Goal: Transaction & Acquisition: Purchase product/service

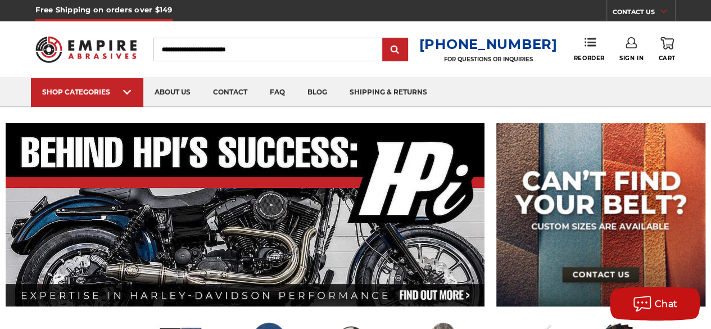
click at [626, 44] on use at bounding box center [630, 42] width 11 height 11
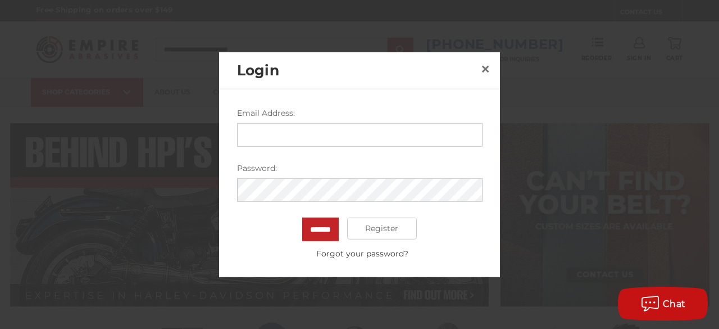
click at [290, 139] on input "Email Address:" at bounding box center [360, 134] width 246 height 24
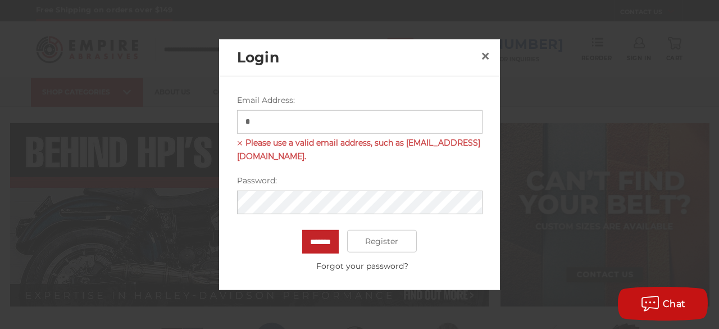
type input "**********"
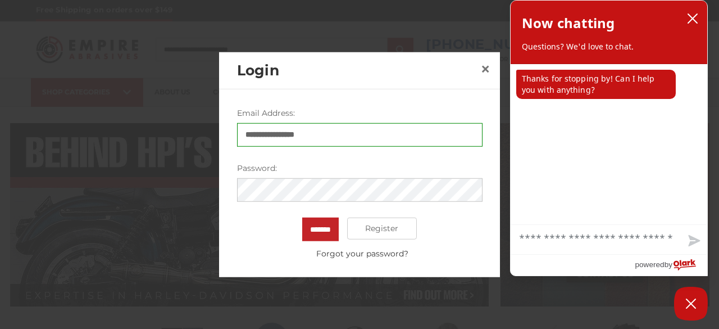
click at [302, 217] on input "*******" at bounding box center [320, 229] width 37 height 24
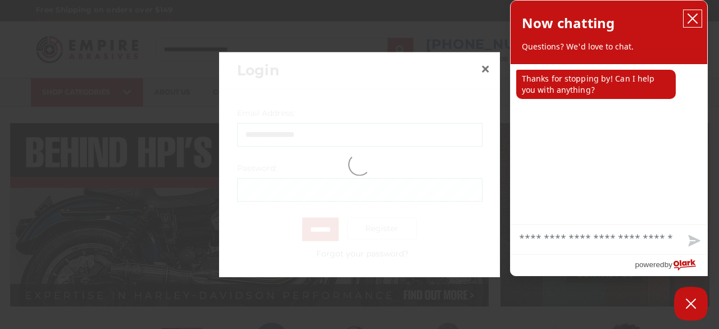
click at [693, 17] on icon "close chatbox" at bounding box center [692, 18] width 11 height 11
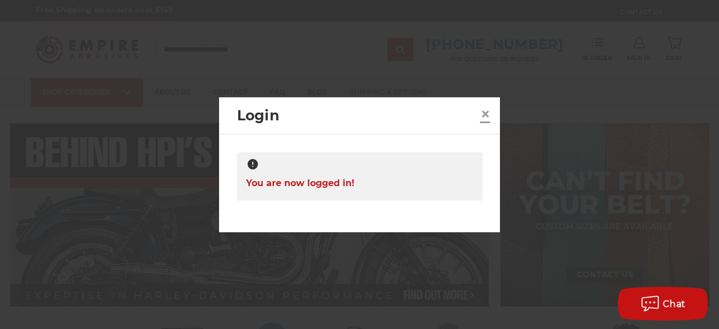
click at [482, 113] on span "×" at bounding box center [485, 114] width 10 height 22
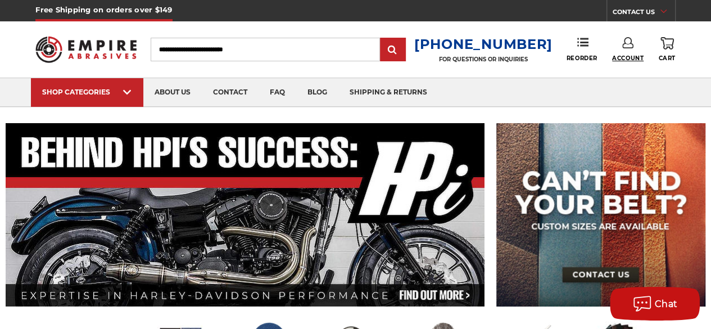
click at [624, 55] on span "Account" at bounding box center [627, 58] width 31 height 7
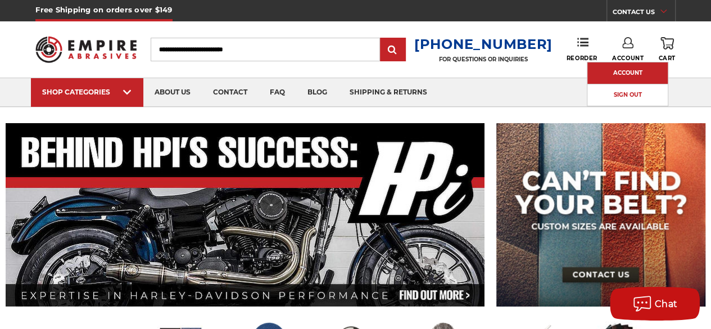
click at [619, 74] on link "Account" at bounding box center [627, 72] width 80 height 21
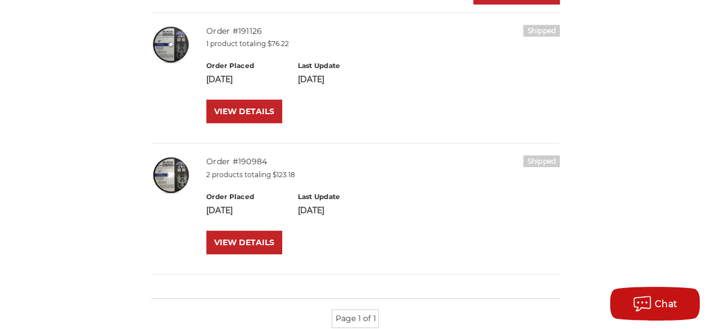
scroll to position [281, 0]
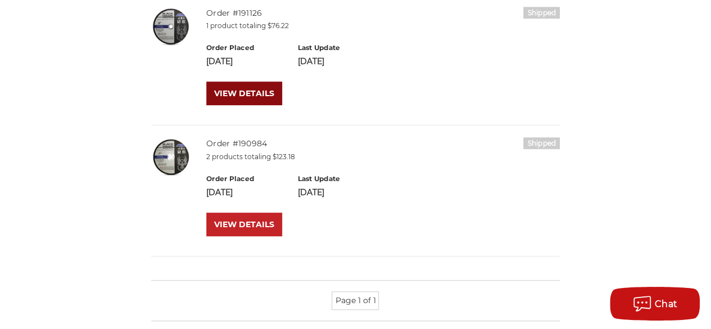
click at [247, 95] on link "VIEW DETAILS" at bounding box center [244, 93] width 76 height 24
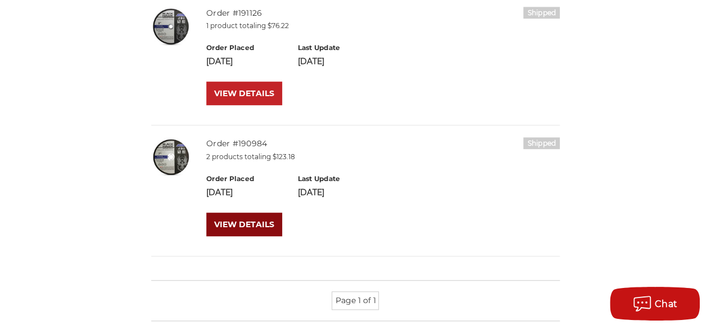
click at [238, 223] on link "VIEW DETAILS" at bounding box center [244, 224] width 76 height 24
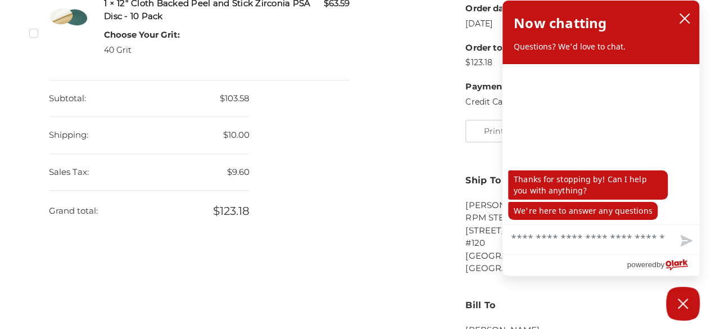
scroll to position [281, 0]
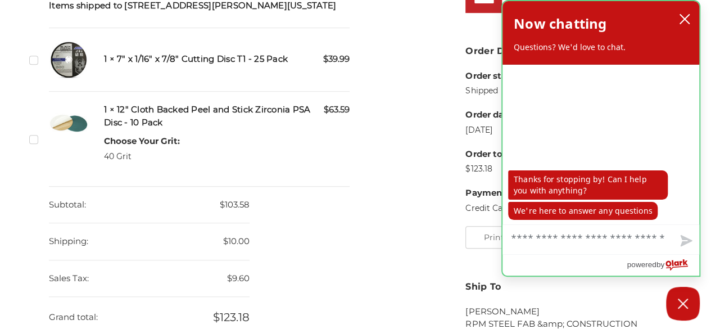
click at [674, 10] on div "Now chatting Questions? We'd love to chat." at bounding box center [600, 32] width 197 height 63
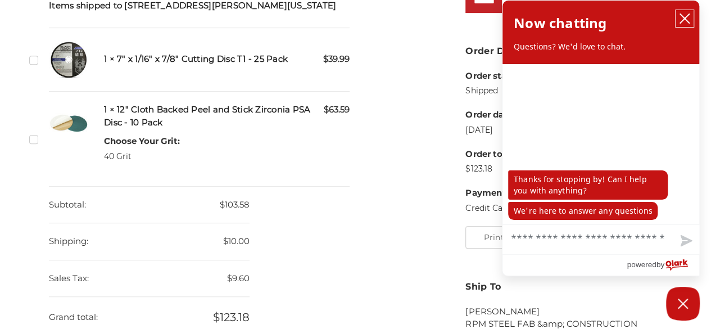
click at [683, 15] on icon "close chatbox" at bounding box center [684, 18] width 11 height 11
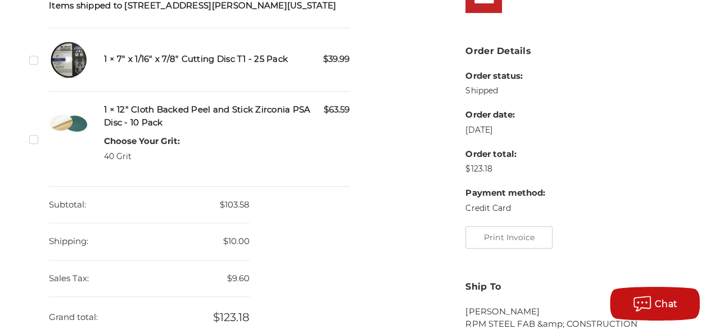
click at [73, 65] on img at bounding box center [68, 59] width 39 height 39
click at [33, 66] on label "Checkbox 519147 label" at bounding box center [35, 60] width 12 height 12
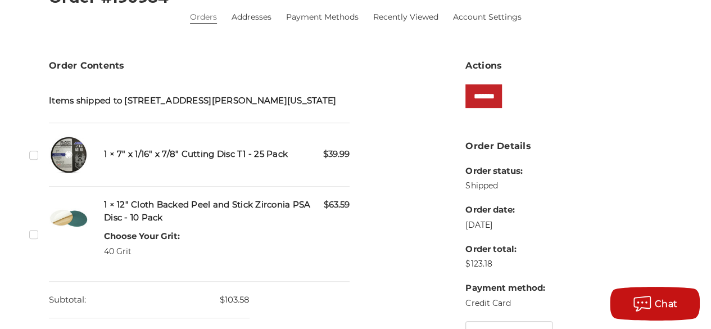
scroll to position [169, 0]
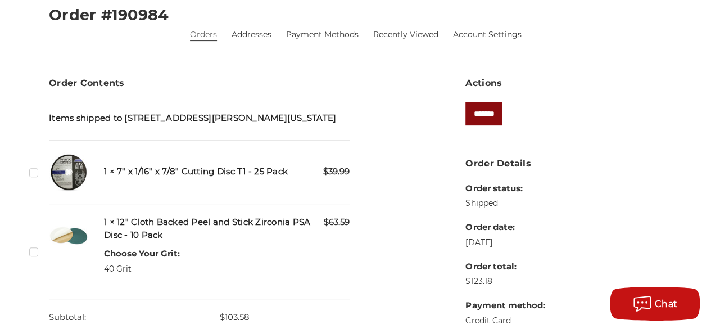
click at [493, 112] on input "*******" at bounding box center [483, 114] width 37 height 24
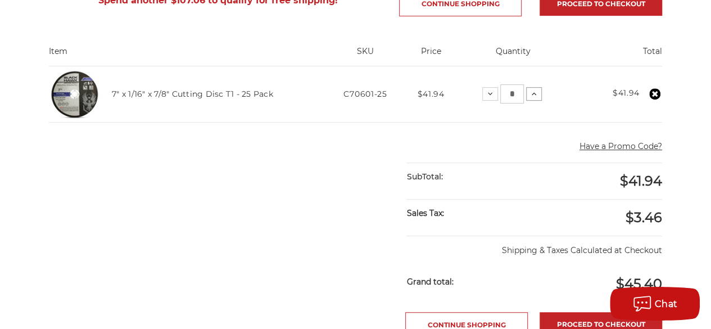
click at [533, 95] on icon at bounding box center [533, 93] width 9 height 9
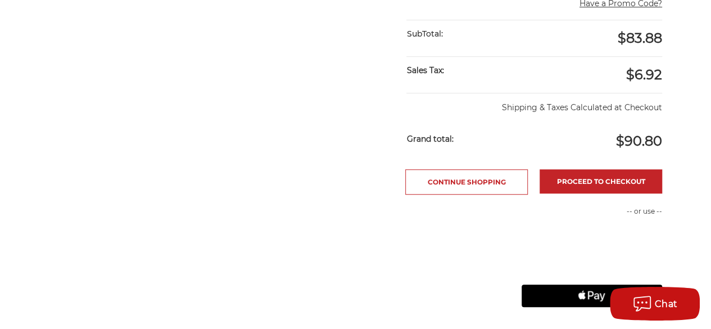
scroll to position [393, 0]
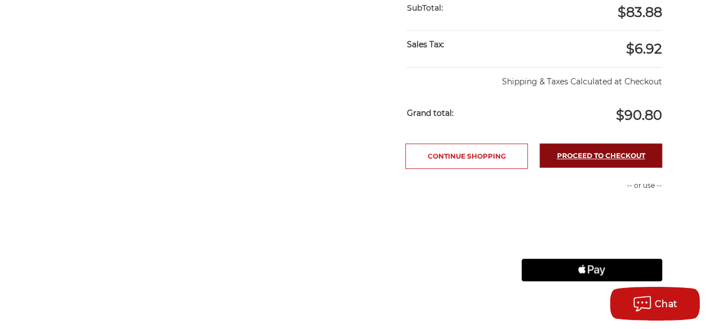
click at [590, 157] on link "Proceed to checkout" at bounding box center [600, 155] width 122 height 24
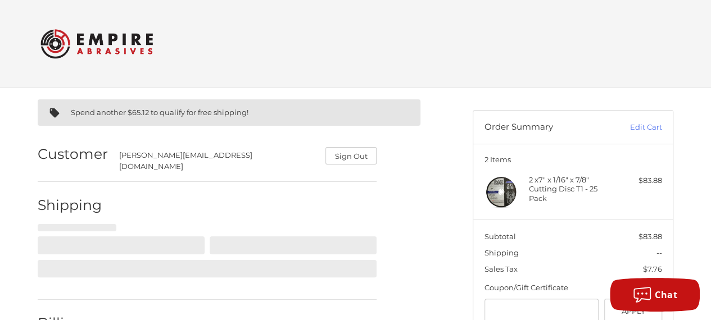
select select "**"
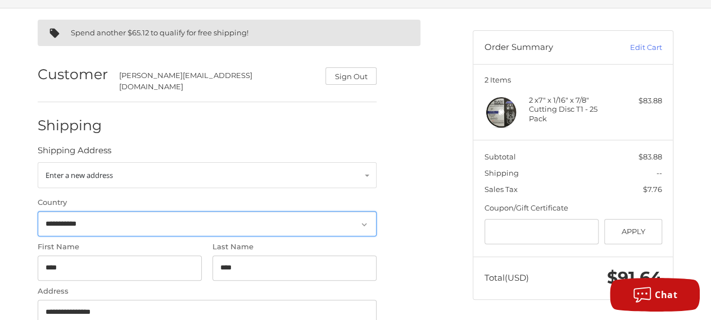
select select "**"
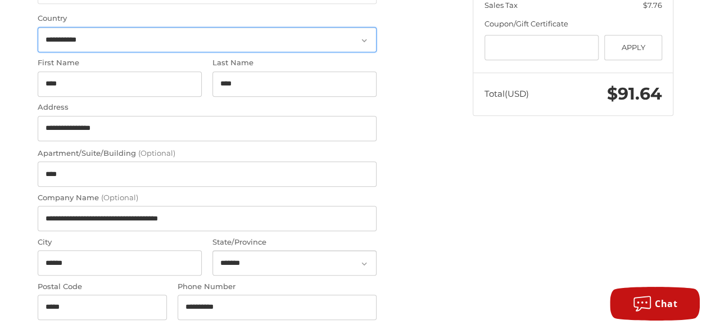
scroll to position [192, 0]
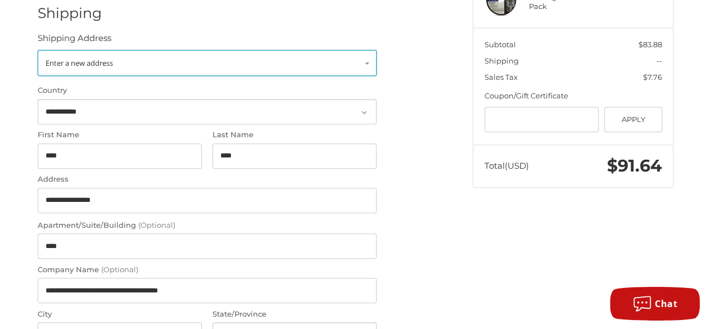
click at [86, 58] on span "Enter a new address" at bounding box center [79, 63] width 67 height 10
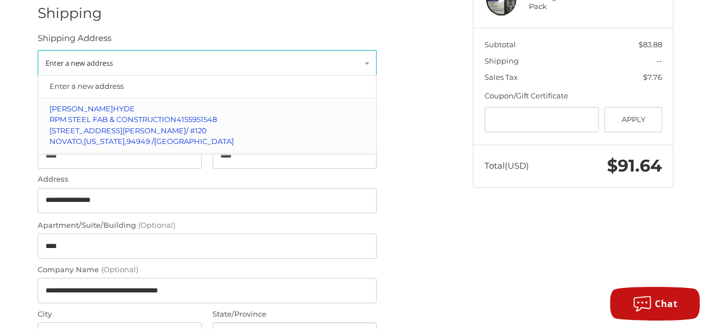
click at [113, 104] on span "HYDE" at bounding box center [124, 108] width 22 height 9
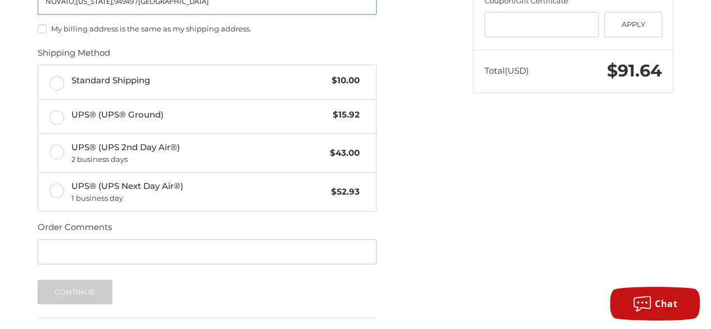
scroll to position [305, 0]
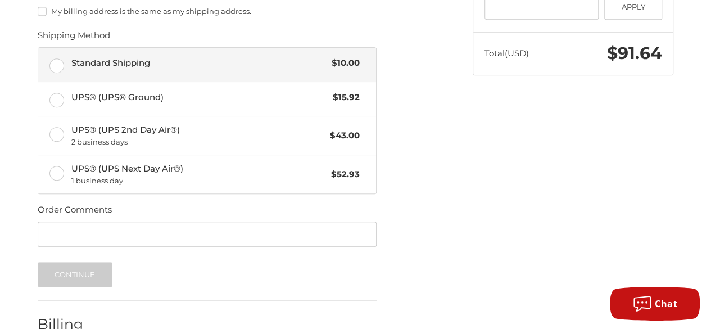
click at [56, 53] on label "Standard Shipping $10.00" at bounding box center [207, 65] width 338 height 34
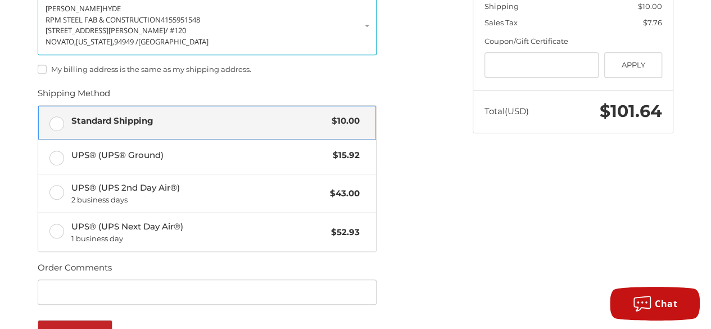
scroll to position [362, 0]
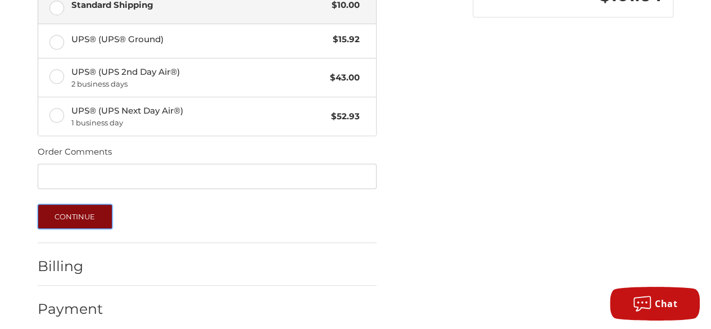
click at [81, 206] on button "Continue" at bounding box center [75, 216] width 75 height 25
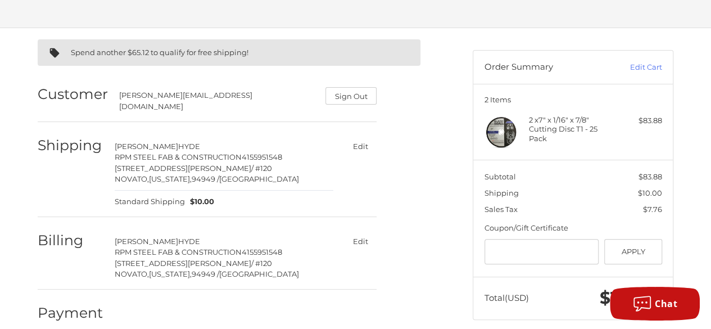
scroll to position [0, 0]
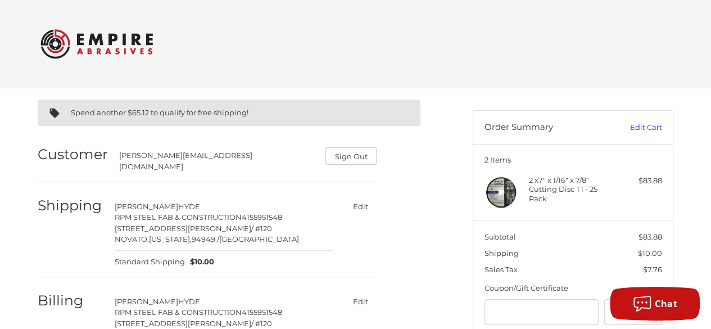
click at [638, 126] on link "Edit Cart" at bounding box center [633, 127] width 57 height 11
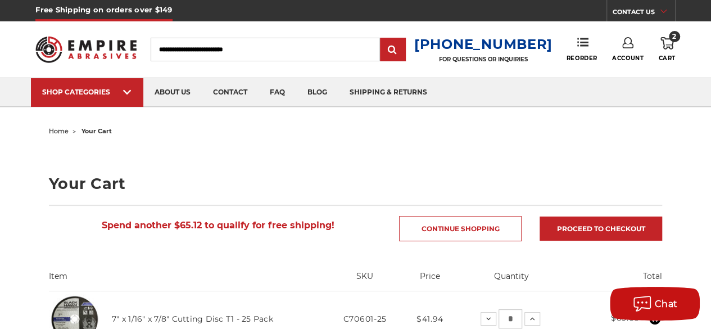
click at [673, 43] on link "2 Cart" at bounding box center [667, 49] width 17 height 25
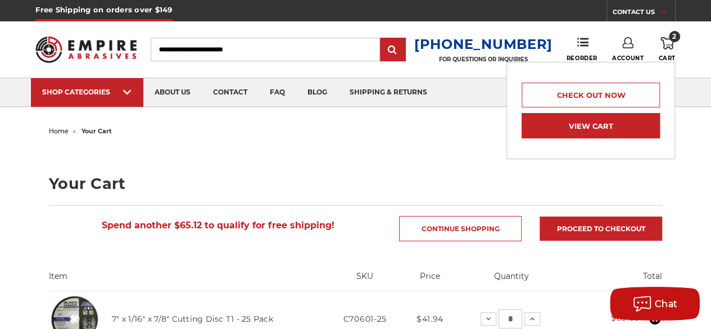
click at [602, 123] on link "View Cart" at bounding box center [590, 125] width 138 height 25
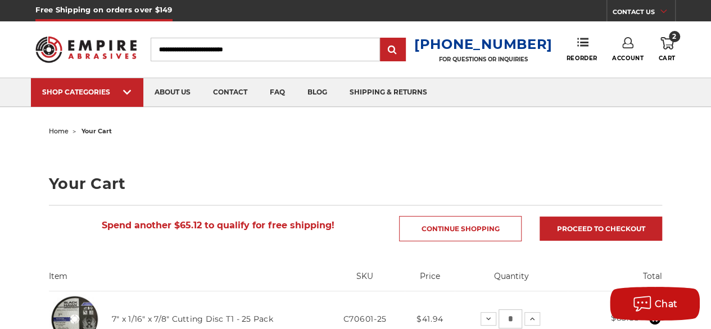
click at [630, 46] on icon at bounding box center [627, 42] width 11 height 11
click at [624, 92] on link "Sign Out" at bounding box center [627, 95] width 80 height 22
